Goal: Task Accomplishment & Management: Use online tool/utility

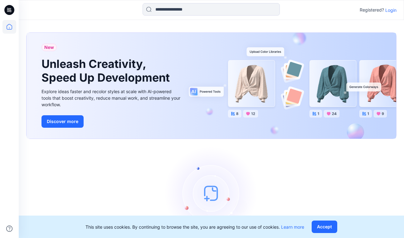
click at [397, 13] on div "Registered? Login" at bounding box center [211, 10] width 385 height 14
click at [394, 10] on p "Login" at bounding box center [390, 10] width 11 height 7
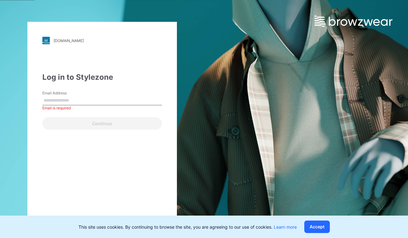
drag, startPoint x: 275, startPoint y: 160, endPoint x: 252, endPoint y: 154, distance: 23.5
click at [275, 160] on div "walmart.stylezone.com Loading... Log in to Stylezone Email Address Email is req…" at bounding box center [204, 119] width 408 height 238
click at [57, 90] on label "Email Address" at bounding box center [64, 93] width 44 height 6
click at [57, 96] on input "Email Address" at bounding box center [102, 100] width 120 height 9
drag, startPoint x: 63, startPoint y: 100, endPoint x: 71, endPoint y: 108, distance: 11.3
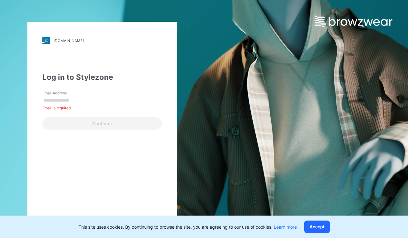
click at [63, 100] on input "Email Address" at bounding box center [102, 100] width 120 height 9
type input "**********"
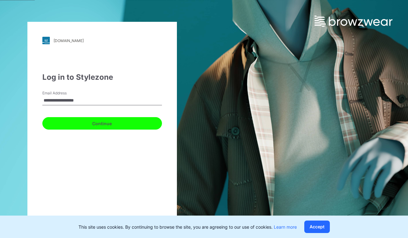
click at [94, 122] on button "Continue" at bounding box center [102, 123] width 120 height 12
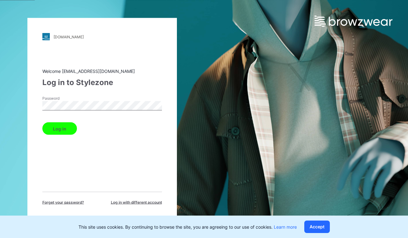
click at [71, 128] on button "Log in" at bounding box center [59, 128] width 35 height 12
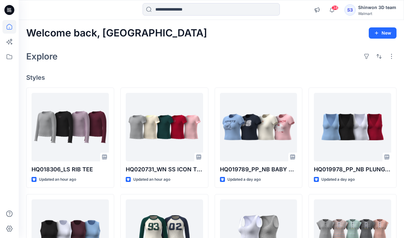
scroll to position [62, 0]
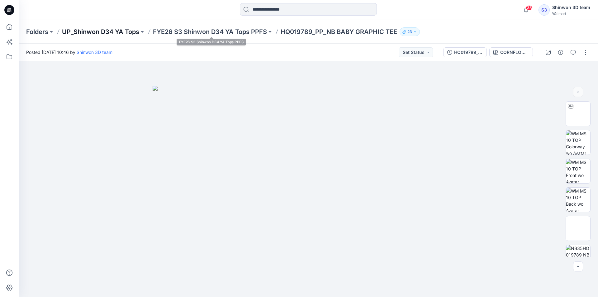
click at [123, 31] on p "UP_Shinwon D34 YA Tops" at bounding box center [100, 31] width 77 height 9
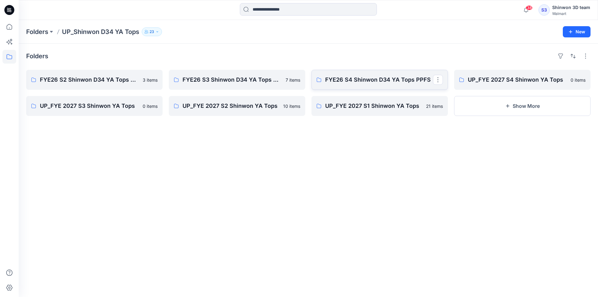
click at [361, 85] on link "FYE26 S4 Shinwon D34 YA Tops PPFS" at bounding box center [380, 80] width 137 height 20
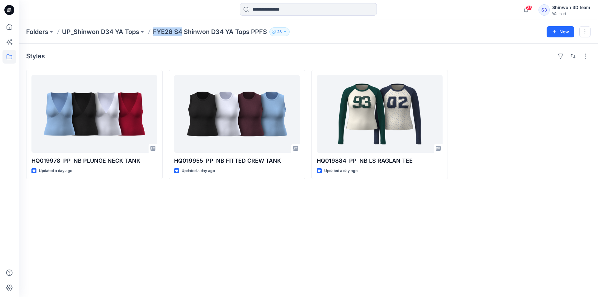
drag, startPoint x: 154, startPoint y: 32, endPoint x: 183, endPoint y: 33, distance: 29.0
click at [183, 33] on p "FYE26 S4 Shinwon D34 YA Tops PPFS" at bounding box center [210, 31] width 114 height 9
copy p "FYE26 S4"
drag, startPoint x: 534, startPoint y: 142, endPoint x: 533, endPoint y: 135, distance: 7.6
click at [408, 142] on div at bounding box center [522, 124] width 137 height 109
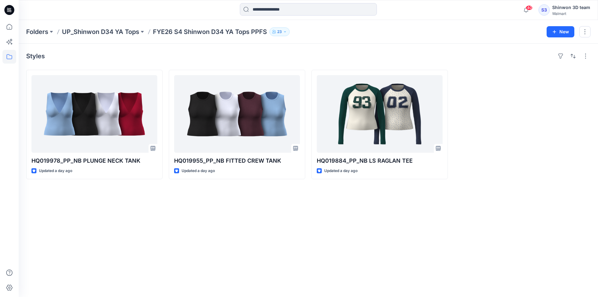
click at [408, 170] on div at bounding box center [522, 124] width 137 height 109
click at [385, 228] on div "Styles HQ019978_PP_NB PLUNGE NECK TANK Updated a day ago HQ019955_PP_NB FITTED …" at bounding box center [309, 170] width 580 height 253
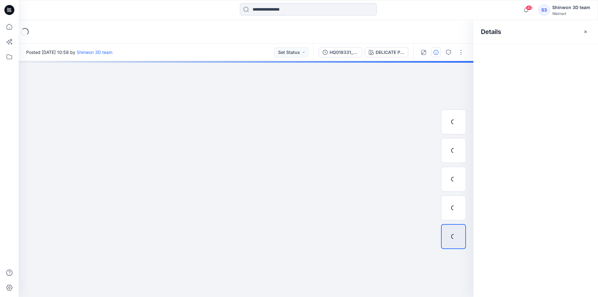
click at [563, 52] on div "Details" at bounding box center [536, 158] width 125 height 277
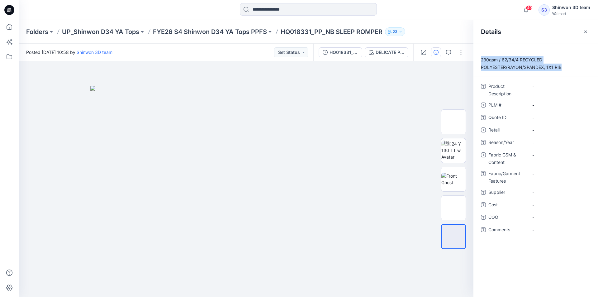
drag, startPoint x: 563, startPoint y: 67, endPoint x: 479, endPoint y: 62, distance: 84.3
click at [479, 62] on p "230gsm / 62/34/4 RECYCLED POLYESTER/RAYON/SPANDEX, 1X1 RIB" at bounding box center [536, 63] width 125 height 15
copy p "230gsm / 62/34/4 RECYCLED POLYESTER/RAYON/SPANDEX, 1X1 RIB"
click at [542, 158] on div "-" at bounding box center [560, 155] width 62 height 10
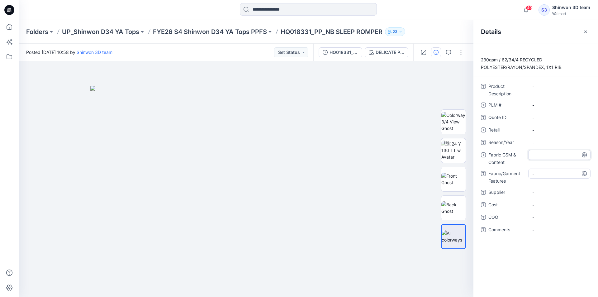
type textarea "**********"
click at [544, 175] on Features "-" at bounding box center [560, 178] width 54 height 7
drag, startPoint x: 552, startPoint y: 179, endPoint x: 511, endPoint y: 160, distance: 45.0
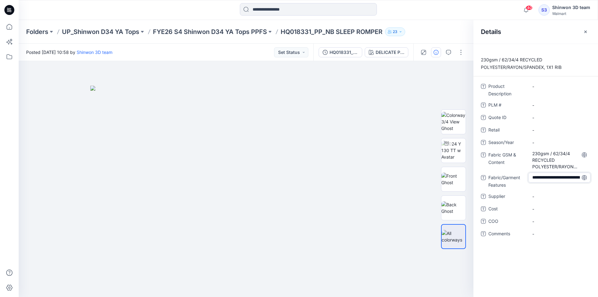
click at [511, 160] on div "**********" at bounding box center [536, 163] width 110 height 165
type textarea "*******"
click at [562, 198] on span "-" at bounding box center [560, 196] width 54 height 7
type textarea "*"
type textarea "*******"
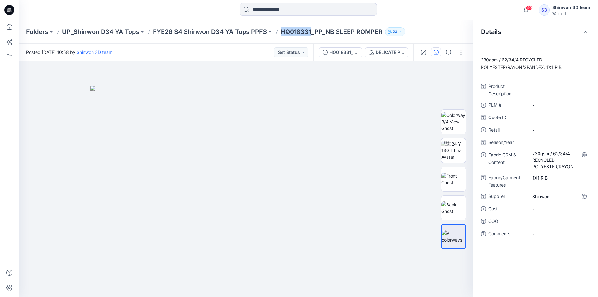
drag, startPoint x: 282, startPoint y: 31, endPoint x: 313, endPoint y: 33, distance: 30.9
click at [313, 33] on div "Folders UP_Shinwon D34 YA Tops FYE26 S4 Shinwon D34 YA Tops PPFS HQ018331_PP_NB…" at bounding box center [284, 31] width 516 height 9
copy p "HQ018331"
click at [544, 101] on div "-" at bounding box center [560, 105] width 62 height 10
type textarea "********"
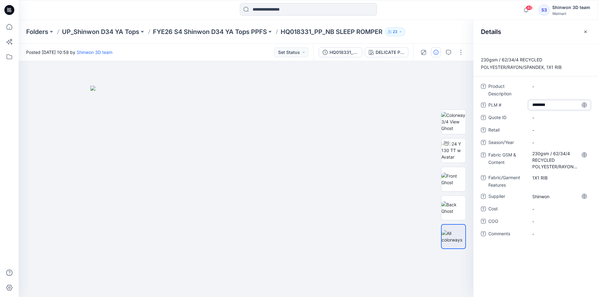
click at [515, 102] on span "PLM #" at bounding box center [507, 105] width 37 height 9
drag, startPoint x: 330, startPoint y: 32, endPoint x: 386, endPoint y: 34, distance: 55.8
click at [386, 34] on div "Folders UP_Shinwon D34 YA Tops FYE26 S4 Shinwon D34 YA Tops PPFS HQ018331_PP_NB…" at bounding box center [284, 31] width 516 height 9
copy p "NB SLEEP ROMPER"
click at [552, 90] on div "-" at bounding box center [560, 86] width 62 height 10
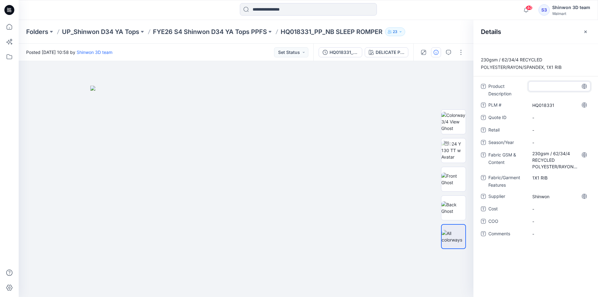
type textarea "**********"
drag, startPoint x: 513, startPoint y: 98, endPoint x: 517, endPoint y: 103, distance: 6.0
click at [514, 100] on div "Product Description NB SLEEP ROMPER PLM # HQ018331 Quote ID - Retail - Season/Y…" at bounding box center [536, 163] width 110 height 165
click at [542, 141] on span "-" at bounding box center [560, 142] width 54 height 7
type textarea "**********"
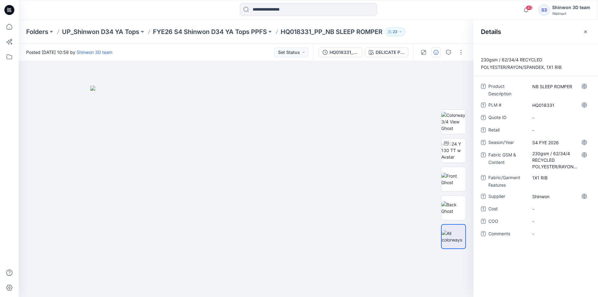
click at [517, 141] on span "Season/Year" at bounding box center [507, 143] width 37 height 9
click at [429, 88] on div at bounding box center [246, 179] width 455 height 236
click at [375, 98] on img at bounding box center [246, 192] width 312 height 212
drag, startPoint x: 427, startPoint y: 267, endPoint x: 435, endPoint y: 261, distance: 11.1
click at [427, 267] on div at bounding box center [246, 179] width 455 height 236
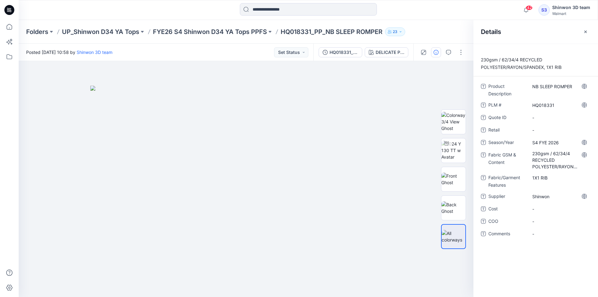
click at [112, 31] on p "UP_Shinwon D34 YA Tops" at bounding box center [100, 31] width 77 height 9
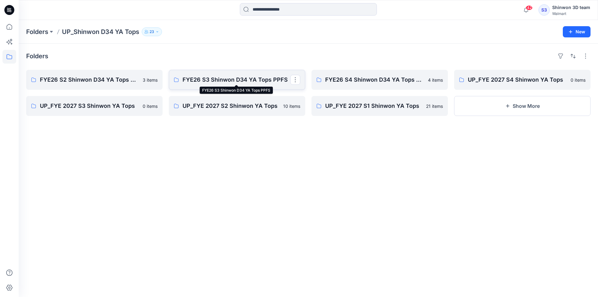
click at [233, 76] on p "FYE26 S3 Shinwon D34 YA Tops PPFS" at bounding box center [237, 79] width 108 height 9
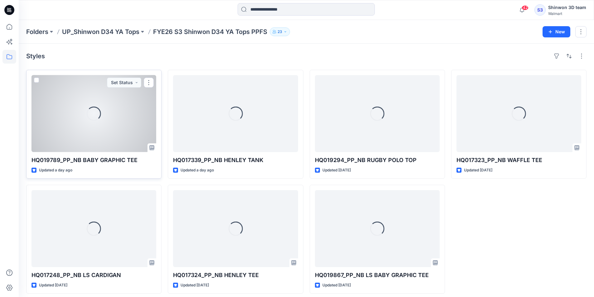
click at [134, 128] on div "Loading..." at bounding box center [93, 113] width 125 height 77
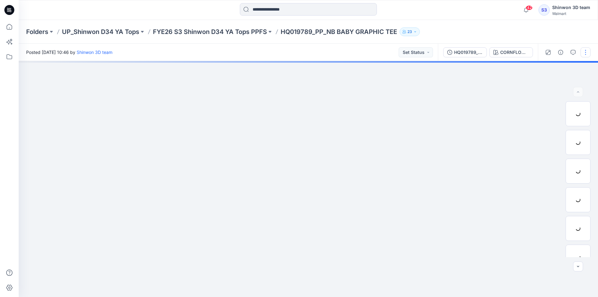
click at [585, 52] on button "button" at bounding box center [586, 52] width 10 height 10
click at [553, 84] on button "Edit" at bounding box center [559, 85] width 57 height 12
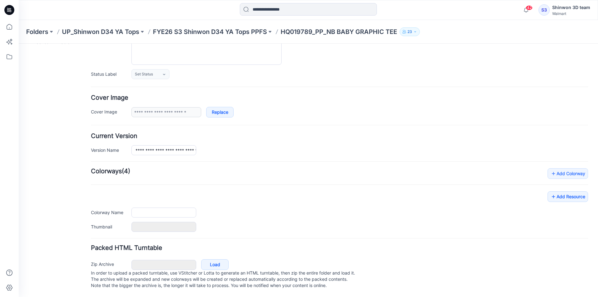
type input "**********"
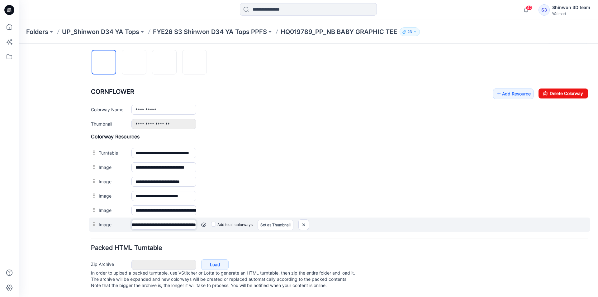
scroll to position [0, 111]
drag, startPoint x: 177, startPoint y: 217, endPoint x: 182, endPoint y: 218, distance: 4.5
click at [210, 220] on div "**********" at bounding box center [340, 225] width 502 height 14
click at [175, 220] on input "**********" at bounding box center [164, 225] width 65 height 10
click at [148, 220] on input "**********" at bounding box center [164, 225] width 65 height 10
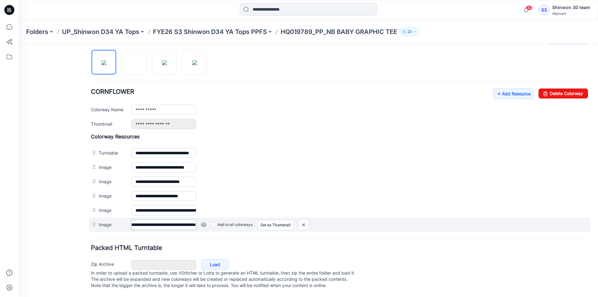
drag, startPoint x: 144, startPoint y: 218, endPoint x: 214, endPoint y: 222, distance: 70.2
click at [214, 222] on div "**********" at bounding box center [340, 225] width 502 height 14
